Goal: Task Accomplishment & Management: Manage account settings

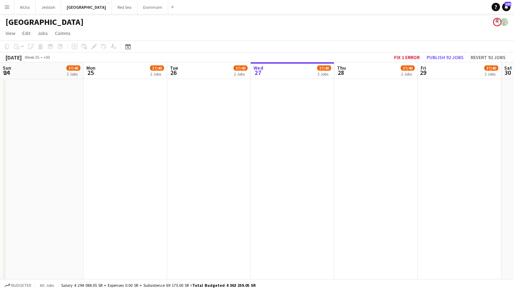
scroll to position [0, 167]
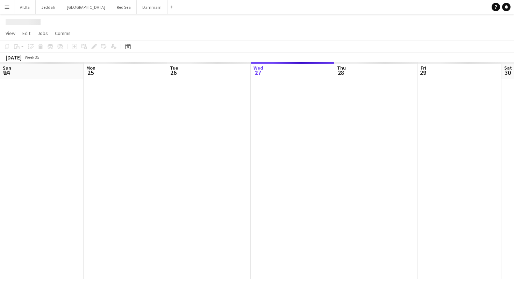
scroll to position [0, 167]
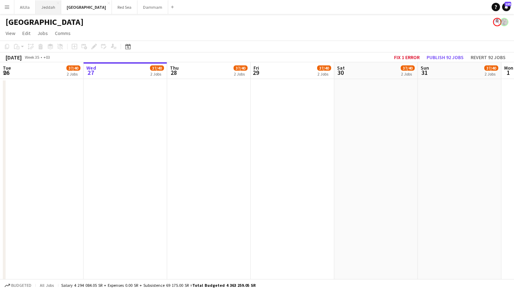
click at [50, 7] on button "Jeddah Close" at bounding box center [49, 7] width 26 height 14
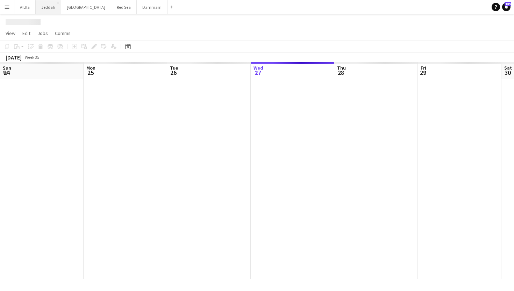
scroll to position [0, 167]
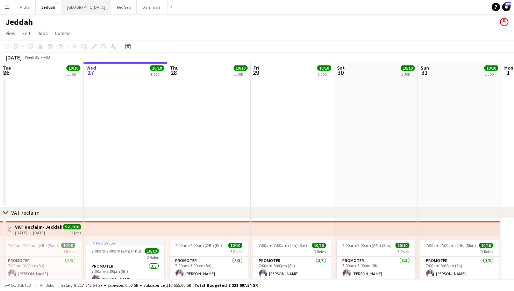
click at [73, 6] on button "Riyadh Close" at bounding box center [86, 7] width 50 height 14
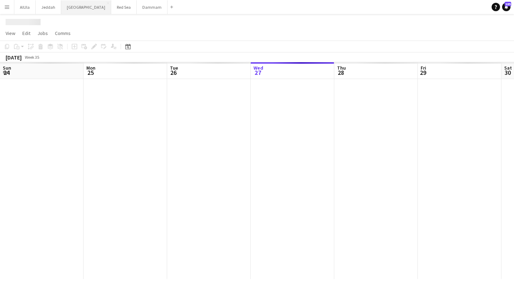
scroll to position [0, 167]
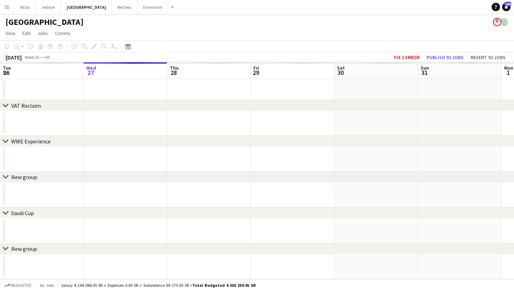
click at [8, 9] on app-icon "Menu" at bounding box center [7, 7] width 6 height 6
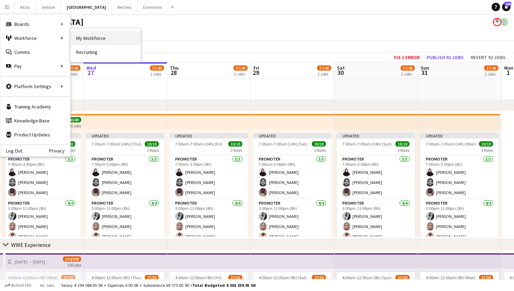
click at [88, 37] on link "My Workforce" at bounding box center [106, 38] width 70 height 14
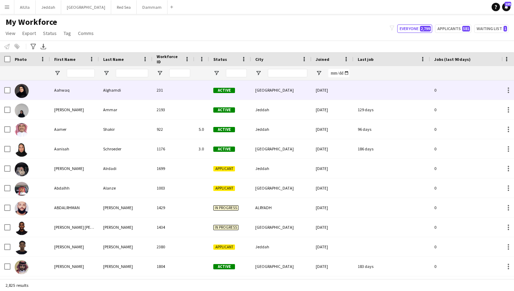
click at [131, 88] on div "Alghamdi" at bounding box center [126, 89] width 54 height 19
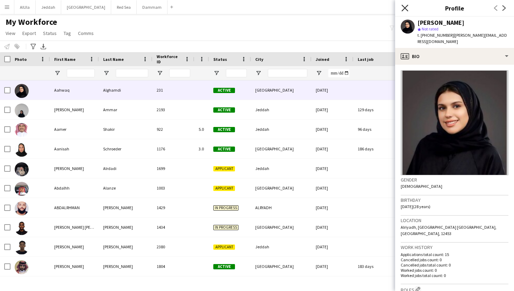
click at [406, 7] on icon at bounding box center [404, 8] width 7 height 7
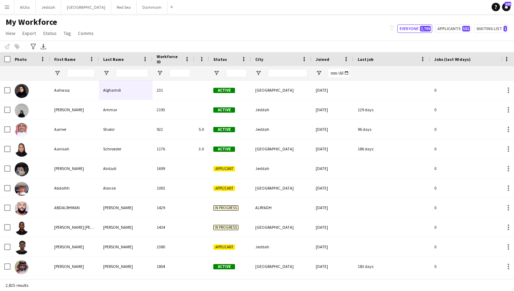
click at [4, 9] on button "Menu" at bounding box center [7, 7] width 14 height 14
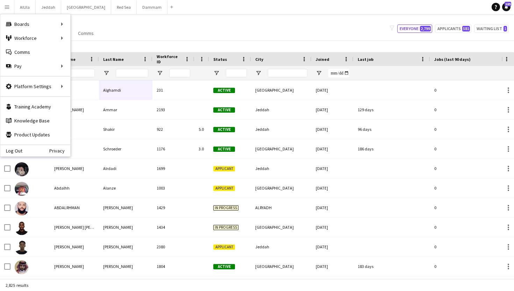
click at [172, 29] on div "My Workforce View Views Default view New view Update view Delete view Edit name…" at bounding box center [257, 29] width 514 height 24
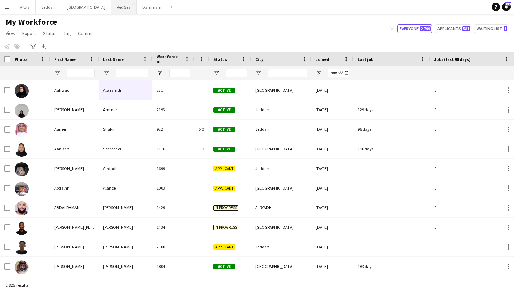
click at [111, 10] on button "Red Sea Close" at bounding box center [124, 7] width 26 height 14
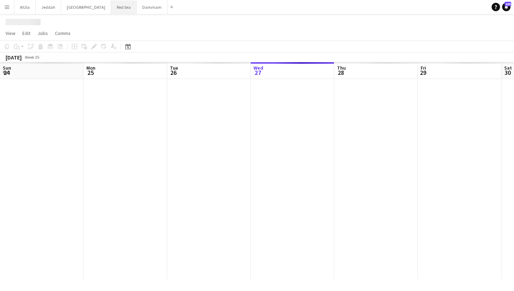
scroll to position [0, 167]
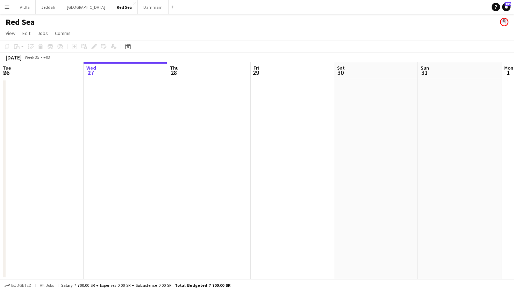
click at [5, 8] on app-icon "Menu" at bounding box center [7, 7] width 6 height 6
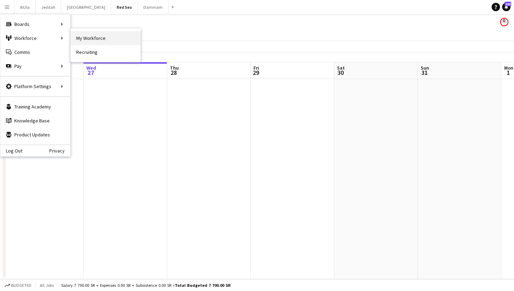
click at [88, 40] on link "My Workforce" at bounding box center [106, 38] width 70 height 14
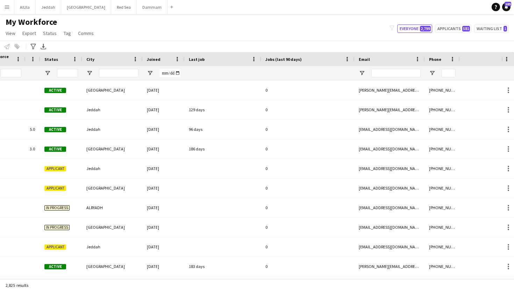
scroll to position [0, 239]
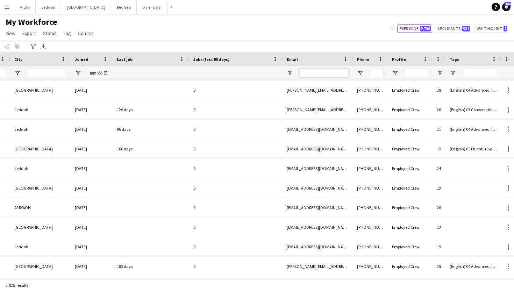
click at [327, 77] on input "Email Filter Input" at bounding box center [323, 73] width 49 height 8
paste input "**********"
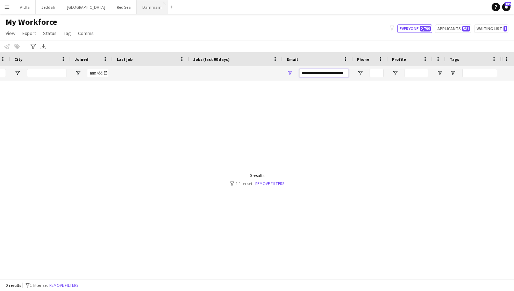
type input "**********"
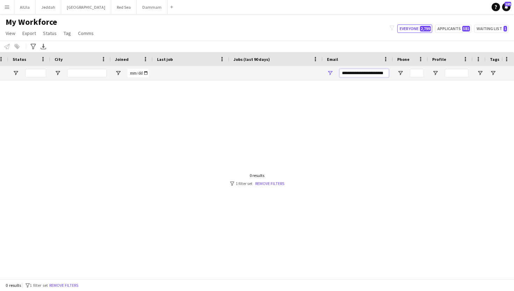
scroll to position [0, 130]
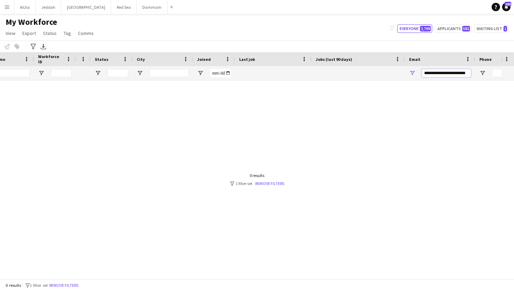
click at [434, 76] on input "**********" at bounding box center [446, 73] width 49 height 8
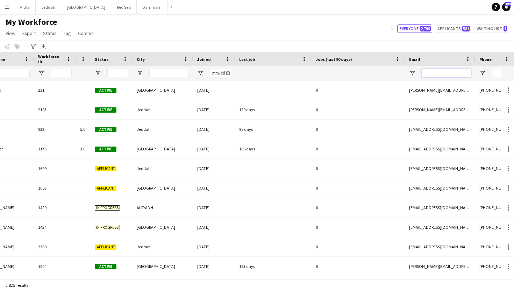
paste input "**********"
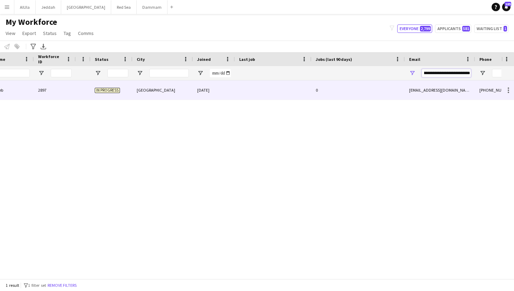
type input "**********"
click at [287, 91] on div at bounding box center [273, 89] width 77 height 19
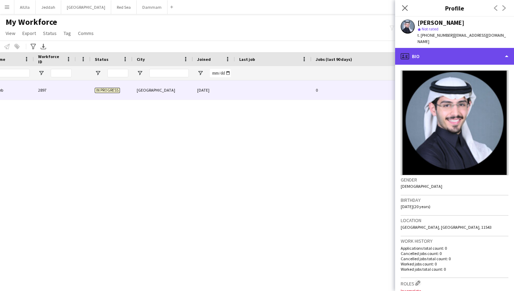
click at [445, 51] on div "profile Bio" at bounding box center [454, 56] width 119 height 17
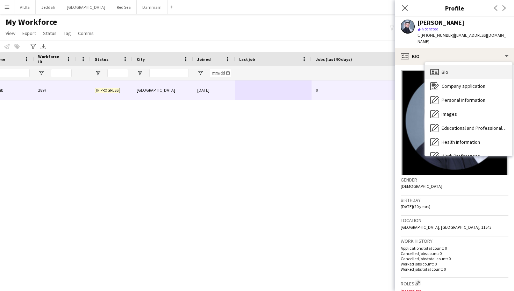
click at [447, 71] on span "Bio" at bounding box center [445, 72] width 7 height 6
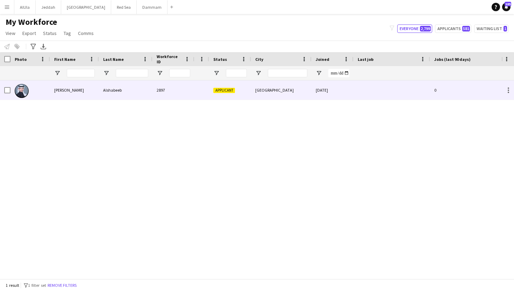
click at [267, 96] on div "[GEOGRAPHIC_DATA]" at bounding box center [281, 89] width 60 height 19
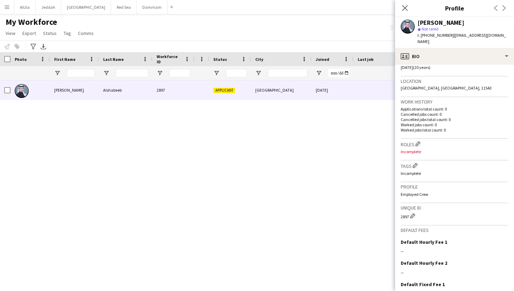
scroll to position [142, 0]
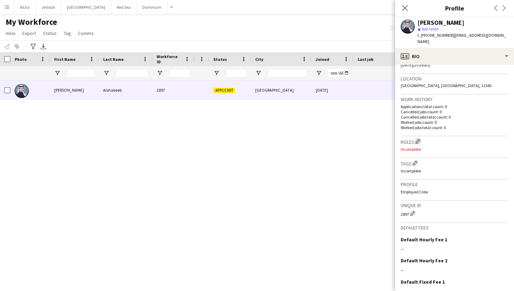
click at [420, 142] on app-icon "Edit crew company roles" at bounding box center [417, 141] width 5 height 5
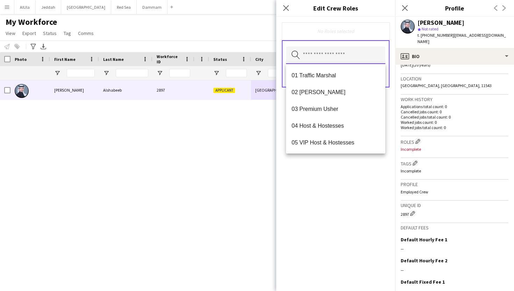
click at [350, 58] on input "text" at bounding box center [335, 55] width 99 height 17
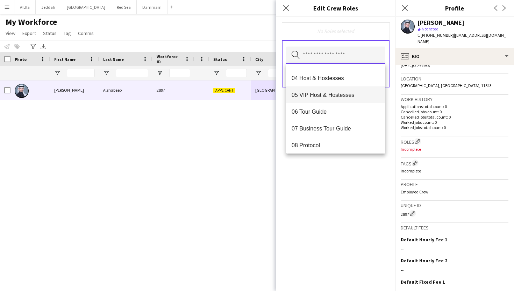
scroll to position [46, 0]
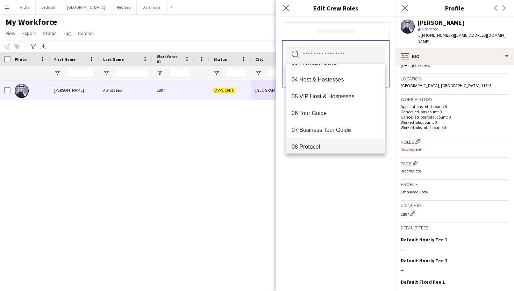
click at [323, 144] on span "08 Protocol" at bounding box center [336, 146] width 88 height 7
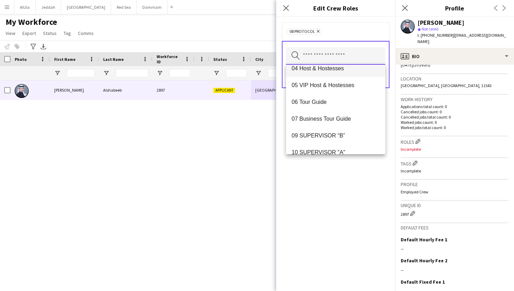
scroll to position [69, 0]
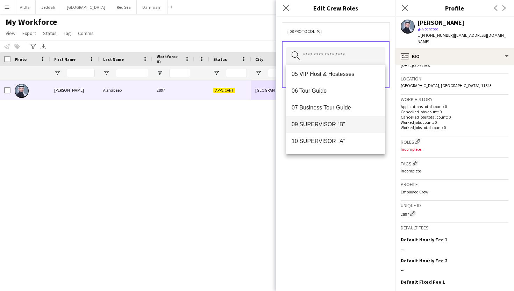
click at [333, 122] on span "09 SUPERVISOR “B”" at bounding box center [336, 124] width 88 height 7
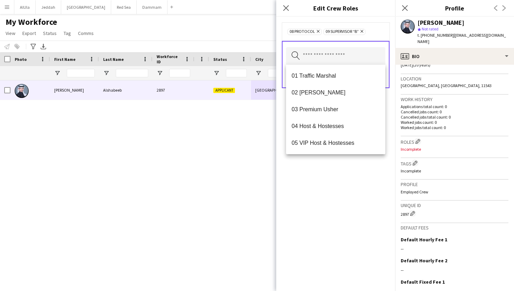
click at [327, 164] on div "08 Protocol Remove 09 SUPERVISOR “B” Remove Search by role type Save" at bounding box center [335, 154] width 119 height 274
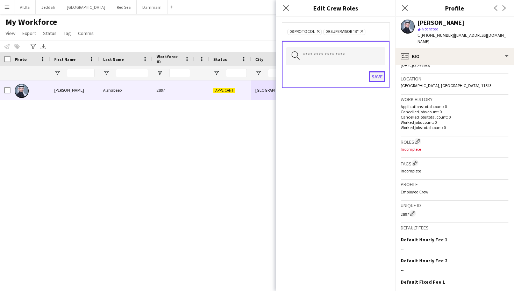
click at [377, 76] on button "Save" at bounding box center [377, 76] width 16 height 11
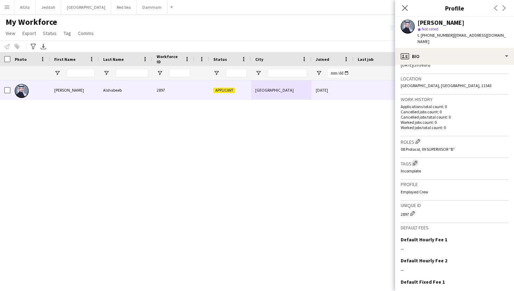
click at [418, 162] on app-icon "Edit crew company tags" at bounding box center [415, 163] width 5 height 5
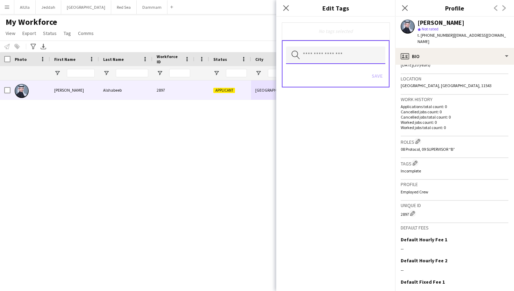
click at [334, 57] on input "text" at bounding box center [335, 55] width 99 height 17
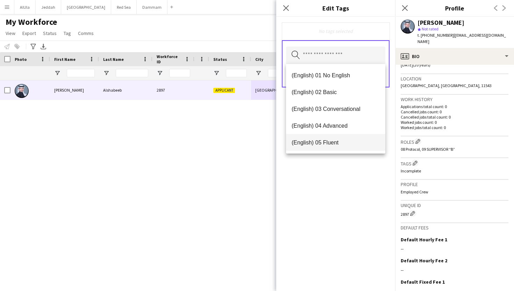
click at [328, 140] on span "(English) 05 Fluent" at bounding box center [336, 142] width 88 height 7
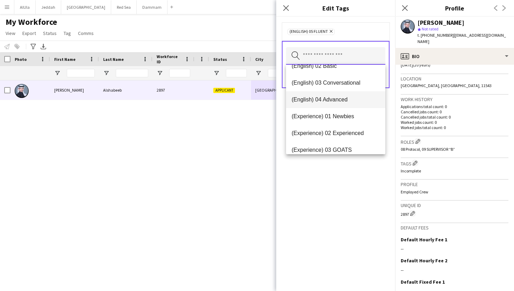
scroll to position [28, 0]
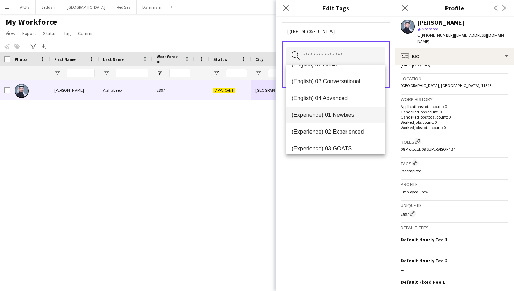
click at [340, 112] on span "(Experience) 01 Newbies" at bounding box center [336, 115] width 88 height 7
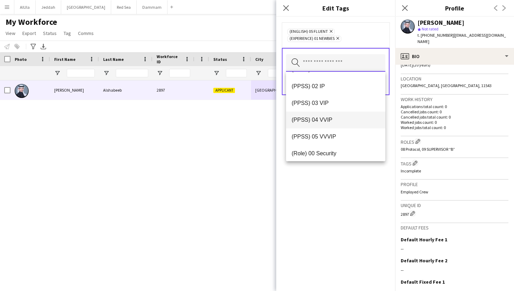
scroll to position [121, 0]
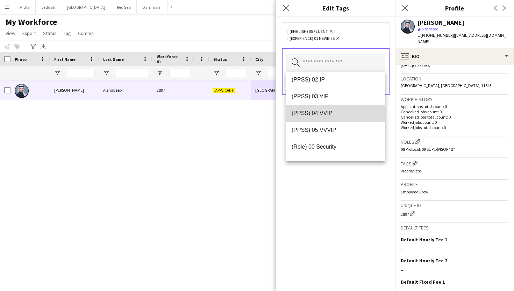
click at [330, 114] on span "(PPSS) 04 VVIP" at bounding box center [336, 113] width 88 height 7
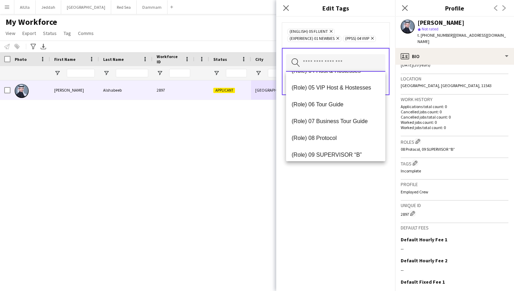
scroll to position [248, 0]
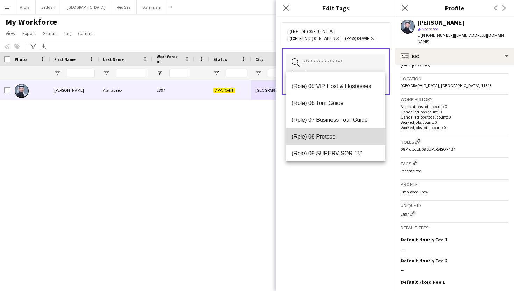
click at [336, 136] on span "(Role) 08 Protocol" at bounding box center [336, 136] width 88 height 7
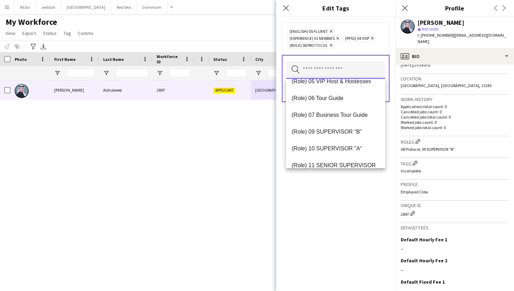
scroll to position [265, 0]
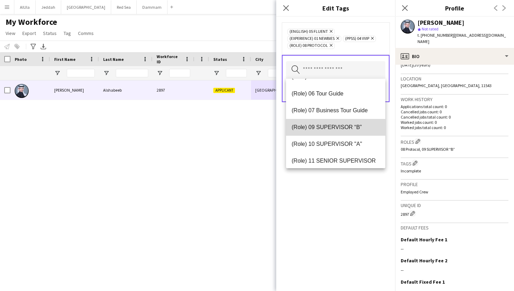
click at [336, 133] on mat-option "(Role) 09 SUPERVISOR “B”" at bounding box center [335, 127] width 99 height 17
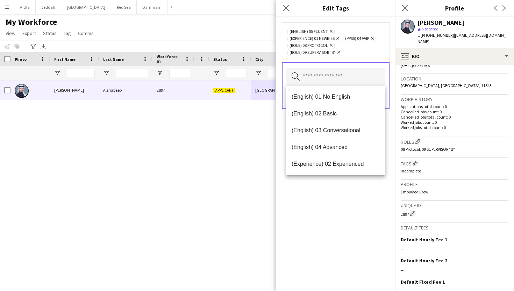
click at [330, 200] on div "(English) 05 Fluent Remove (Experience) 01 Newbies Remove (PPSS) 04 VVIP Remove…" at bounding box center [335, 154] width 119 height 274
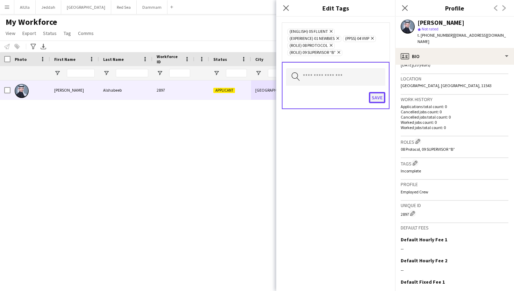
click at [377, 99] on button "Save" at bounding box center [377, 97] width 16 height 11
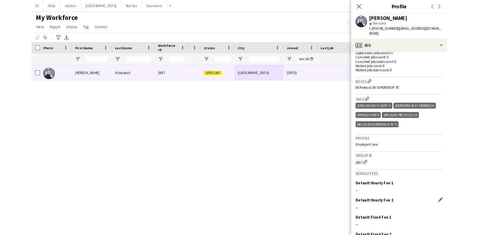
scroll to position [225, 0]
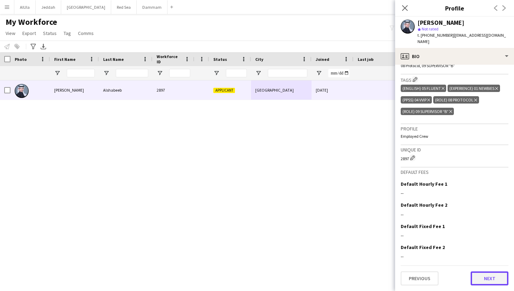
click at [489, 283] on button "Next" at bounding box center [490, 278] width 38 height 14
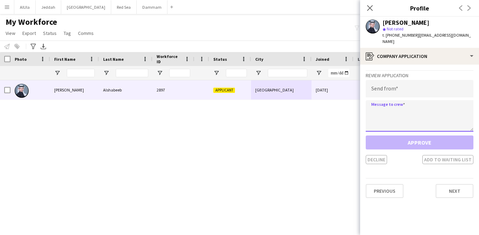
click at [383, 109] on textarea at bounding box center [420, 115] width 108 height 31
paste textarea "**********"
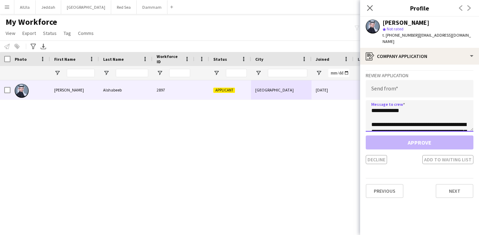
scroll to position [116, 0]
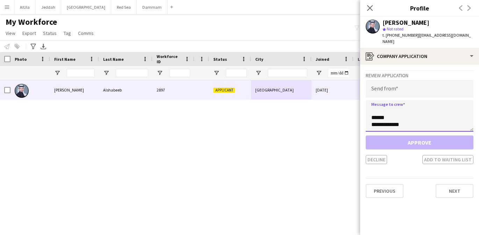
type textarea "**********"
click at [413, 90] on input "email" at bounding box center [420, 88] width 108 height 17
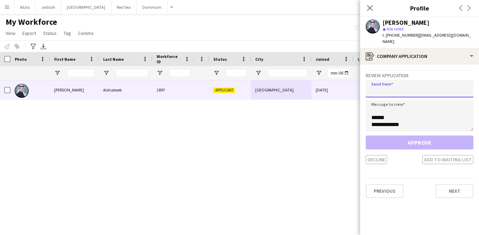
paste input "**********"
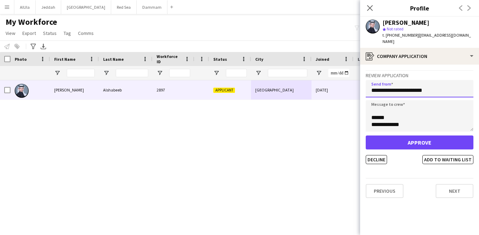
type input "**********"
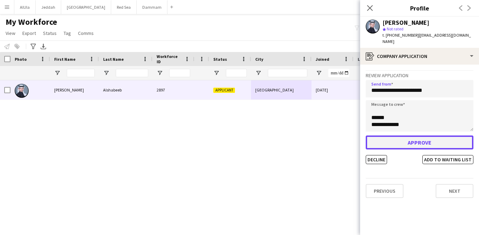
click at [404, 146] on button "Approve" at bounding box center [420, 143] width 108 height 14
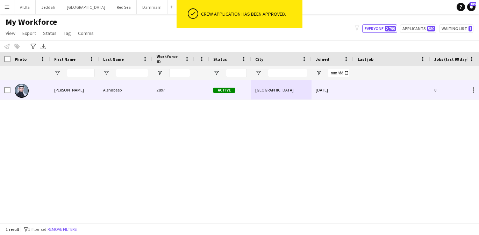
click at [318, 93] on div "[DATE]" at bounding box center [333, 89] width 42 height 19
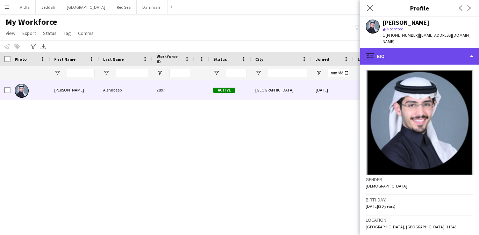
click at [397, 64] on div "profile Bio" at bounding box center [419, 56] width 119 height 17
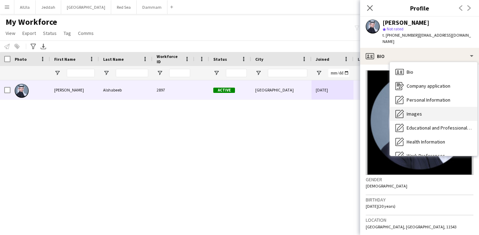
click at [408, 113] on span "Images" at bounding box center [414, 114] width 15 height 6
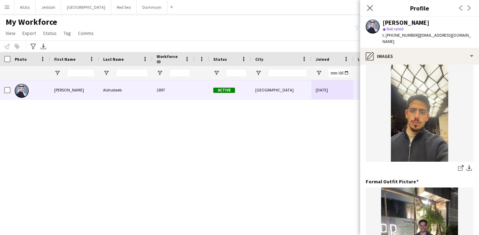
scroll to position [260, 0]
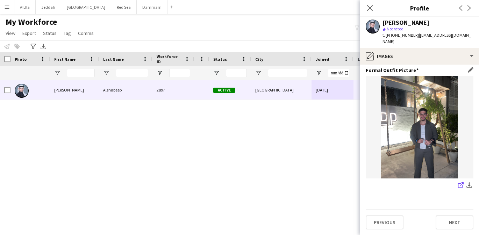
click at [463, 186] on icon "share-external-link-1" at bounding box center [461, 186] width 6 height 6
click at [371, 10] on icon at bounding box center [369, 8] width 7 height 7
